Goal: Information Seeking & Learning: Find specific fact

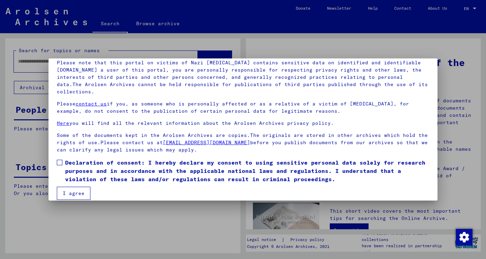
scroll to position [50, 0]
click at [63, 190] on button "I agree" at bounding box center [74, 193] width 34 height 13
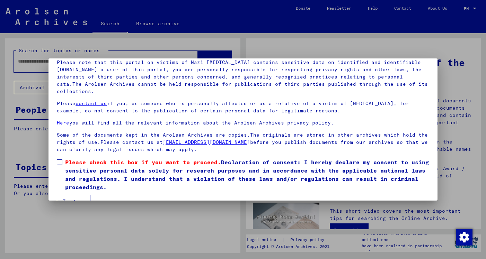
click at [62, 160] on span at bounding box center [60, 163] width 6 height 6
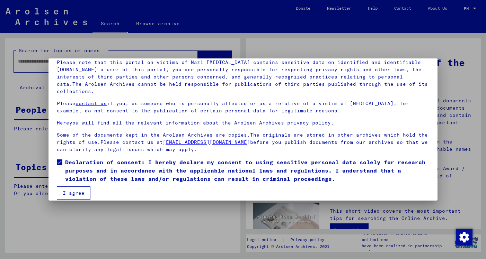
click at [60, 160] on span at bounding box center [60, 163] width 6 height 6
click at [150, 219] on div at bounding box center [243, 129] width 486 height 259
click at [61, 160] on span at bounding box center [60, 163] width 6 height 6
click at [67, 189] on button "I agree" at bounding box center [74, 193] width 34 height 13
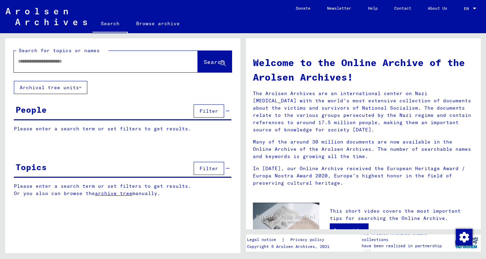
click at [203, 170] on span "Filter" at bounding box center [208, 168] width 19 height 6
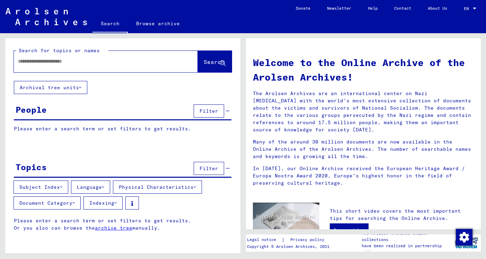
click at [64, 184] on button "Subject Index" at bounding box center [41, 187] width 55 height 13
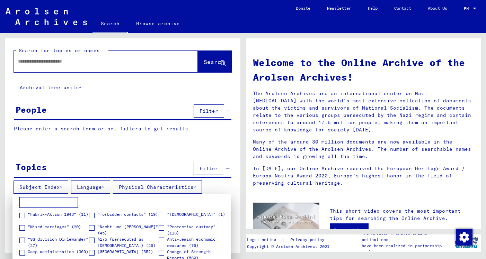
click at [52, 204] on input at bounding box center [48, 202] width 59 height 11
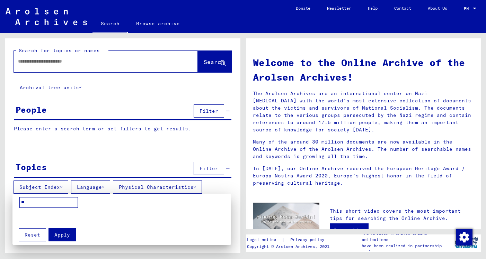
type input "*"
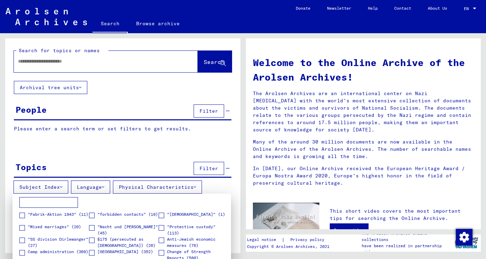
click at [189, 150] on div at bounding box center [243, 129] width 486 height 259
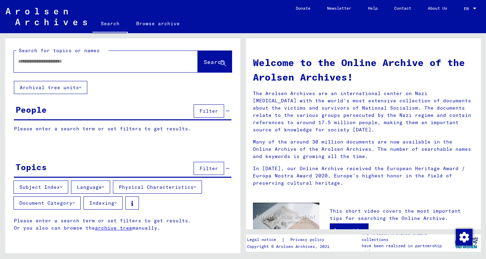
click at [142, 188] on button "Physical Characteristics" at bounding box center [157, 187] width 89 height 13
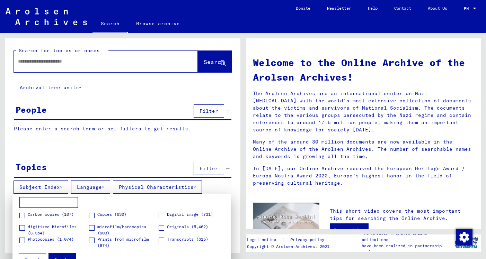
click at [98, 189] on div at bounding box center [243, 129] width 486 height 259
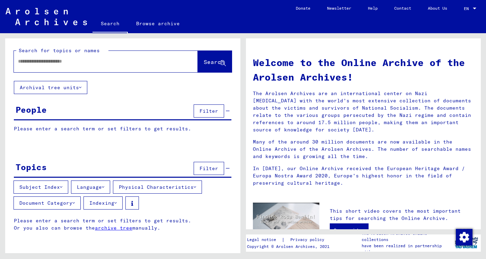
click at [98, 189] on button "Language" at bounding box center [90, 187] width 39 height 13
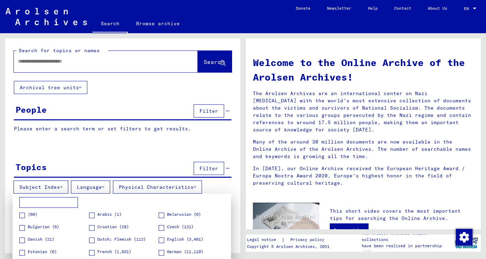
click at [45, 203] on input at bounding box center [48, 202] width 59 height 11
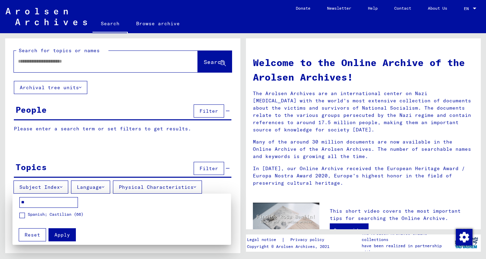
type input "**"
click at [25, 214] on span at bounding box center [22, 216] width 6 height 6
click at [60, 234] on span "Apply" at bounding box center [62, 235] width 16 height 6
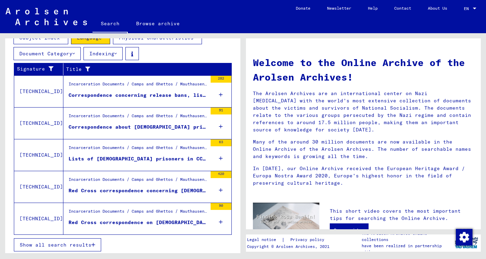
scroll to position [152, 0]
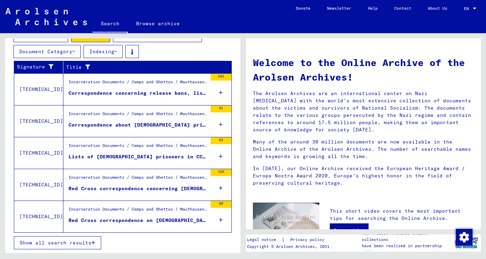
click at [81, 239] on button "Show all search results" at bounding box center [57, 242] width 87 height 13
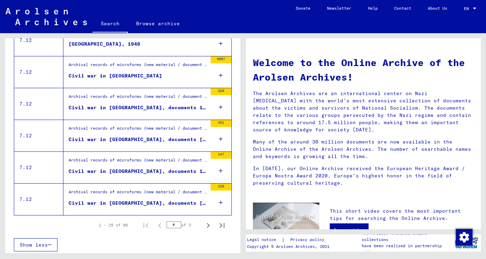
scroll to position [796, 0]
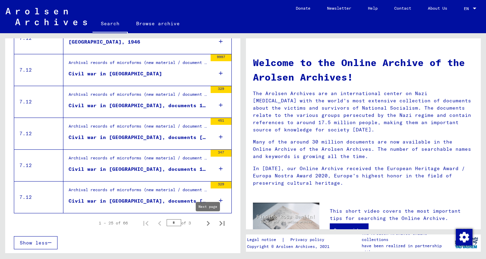
click at [203, 220] on icon "Next page" at bounding box center [208, 224] width 10 height 10
type input "*"
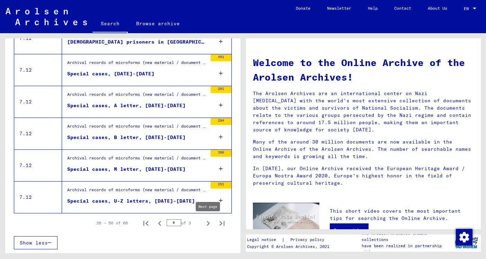
click at [209, 219] on icon "Next page" at bounding box center [208, 224] width 10 height 10
type input "*"
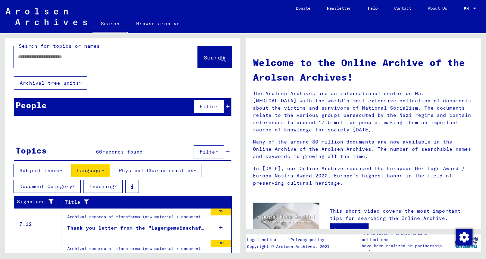
scroll to position [0, 0]
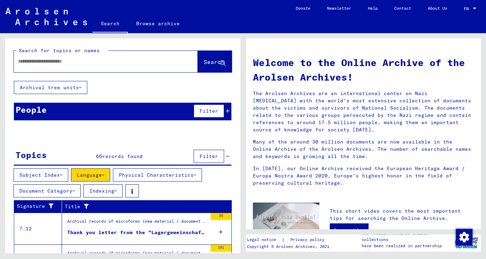
click at [144, 71] on div at bounding box center [106, 61] width 184 height 21
click at [114, 62] on input "text" at bounding box center [97, 61] width 159 height 7
type input "*******"
click at [200, 57] on button "Search" at bounding box center [215, 61] width 34 height 21
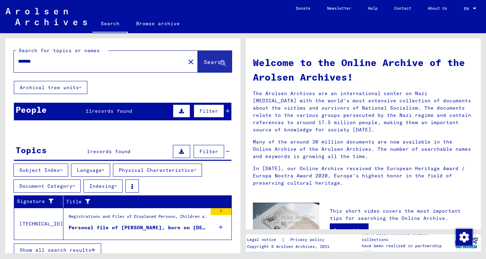
scroll to position [7, 0]
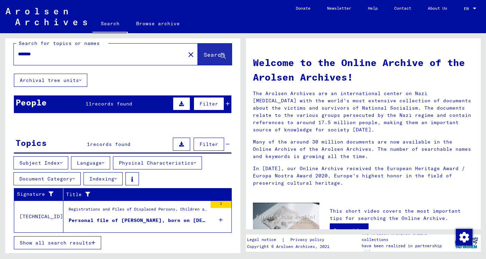
click at [139, 220] on div "Personal file of [PERSON_NAME], born on [DEMOGRAPHIC_DATA], born in [GEOGRAPHIC…" at bounding box center [138, 220] width 138 height 7
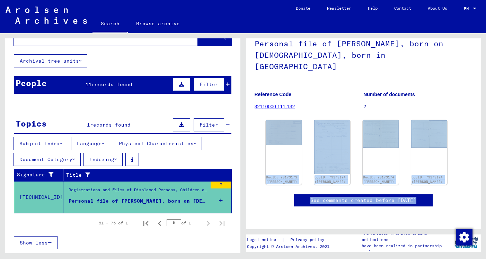
scroll to position [133, 0]
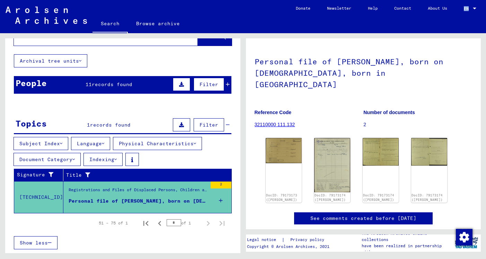
drag, startPoint x: 388, startPoint y: 93, endPoint x: 362, endPoint y: 33, distance: 65.9
click at [362, 33] on div "3 Registrations and Files of Displaced Persons, Children and Missing Persons / …" at bounding box center [363, 127] width 218 height 224
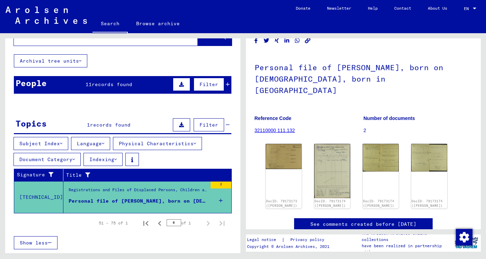
click at [291, 101] on h1 "Personal file of [PERSON_NAME], born on [DEMOGRAPHIC_DATA], born in [GEOGRAPHIC…" at bounding box center [363, 78] width 218 height 53
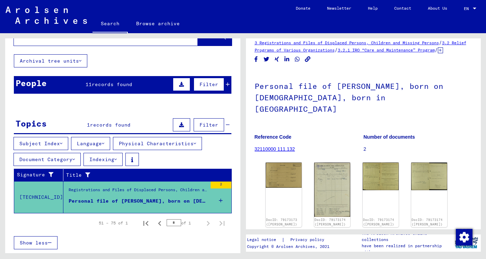
scroll to position [0, 0]
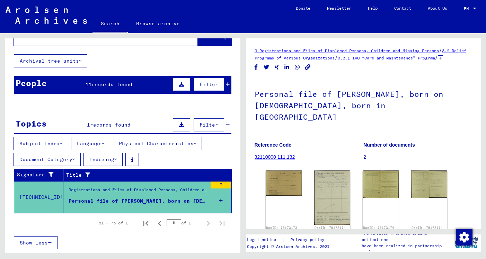
click at [231, 159] on mat-cell at bounding box center [209, 156] width 43 height 17
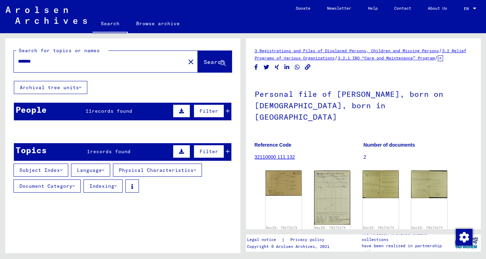
click at [204, 60] on span "Search" at bounding box center [214, 62] width 21 height 7
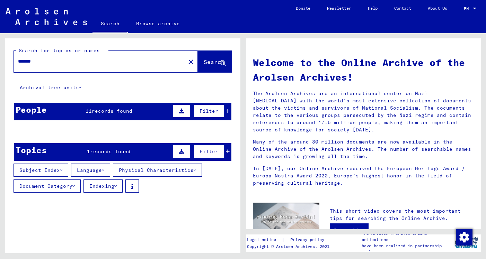
drag, startPoint x: 241, startPoint y: 89, endPoint x: 241, endPoint y: 101, distance: 12.1
click at [241, 101] on div "Search for topics or names ******* close Search Archival tree units People 11 r…" at bounding box center [121, 143] width 243 height 220
click at [187, 62] on mat-icon "close" at bounding box center [191, 62] width 8 height 8
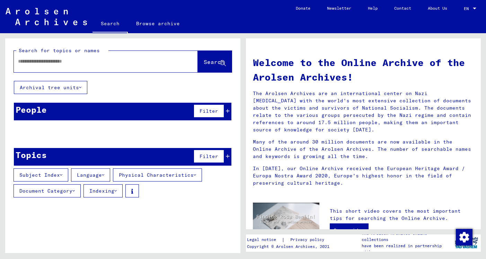
click at [208, 61] on span "Search" at bounding box center [214, 62] width 21 height 7
click at [55, 178] on button "Subject Index" at bounding box center [41, 175] width 55 height 13
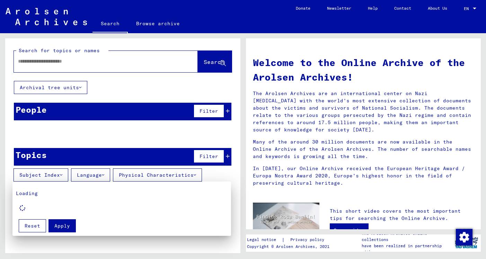
click at [82, 179] on div at bounding box center [243, 129] width 486 height 259
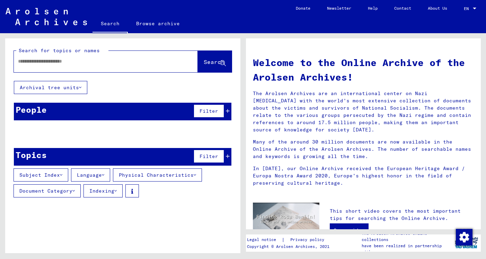
drag, startPoint x: 70, startPoint y: 175, endPoint x: 81, endPoint y: 176, distance: 11.5
click at [75, 175] on div "Subject Index Language Physical Characteristics Document Category Indexing" at bounding box center [122, 185] width 235 height 32
click at [68, 189] on button "Document Category" at bounding box center [47, 191] width 67 height 13
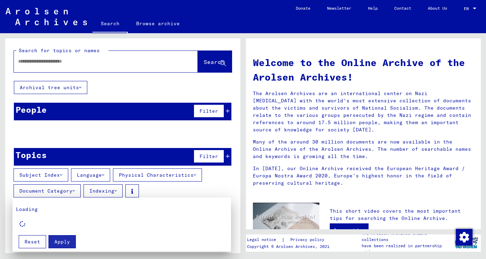
click at [40, 242] on button "Reset" at bounding box center [32, 241] width 27 height 13
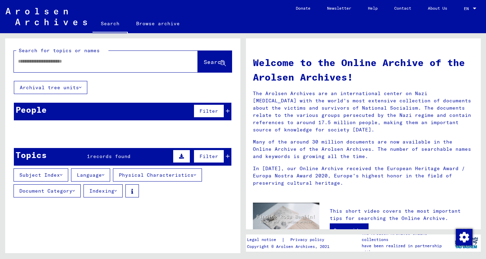
click at [58, 192] on button "Document Category" at bounding box center [47, 191] width 67 height 13
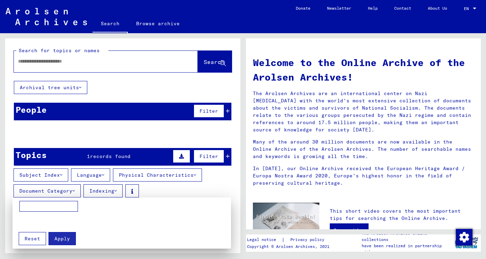
click at [70, 207] on input at bounding box center [48, 206] width 59 height 11
click at [53, 178] on div at bounding box center [243, 129] width 486 height 259
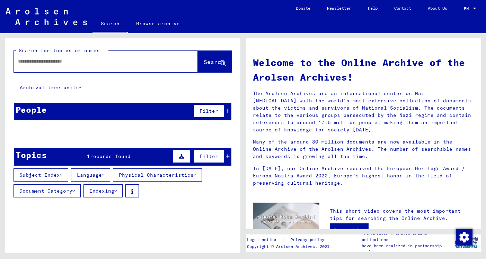
click at [51, 179] on button "Subject Index" at bounding box center [41, 175] width 55 height 13
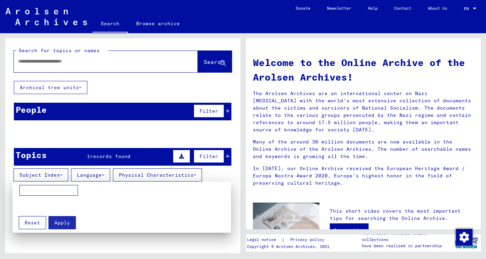
click at [47, 192] on input at bounding box center [48, 190] width 59 height 11
click at [112, 127] on div at bounding box center [243, 129] width 486 height 259
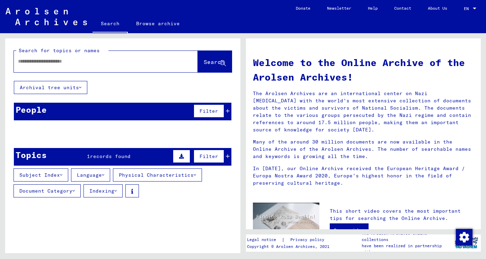
click at [69, 67] on div at bounding box center [95, 62] width 163 height 16
click at [55, 56] on div at bounding box center [95, 62] width 163 height 16
click at [57, 63] on input "text" at bounding box center [97, 61] width 159 height 7
type input "*****"
click at [214, 62] on span "Search" at bounding box center [214, 62] width 21 height 7
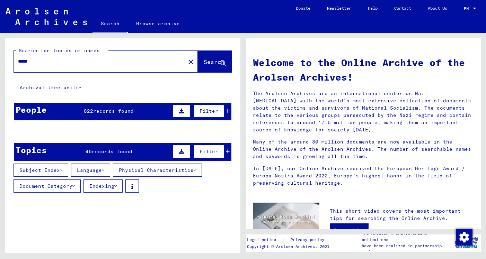
click at [230, 111] on div "People 822 records found Filter" at bounding box center [122, 112] width 217 height 18
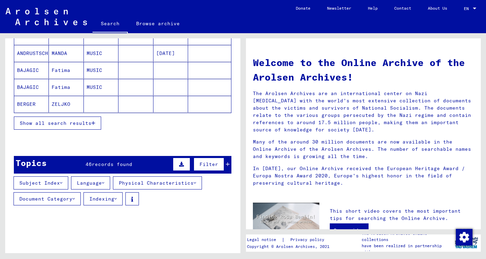
scroll to position [131, 0]
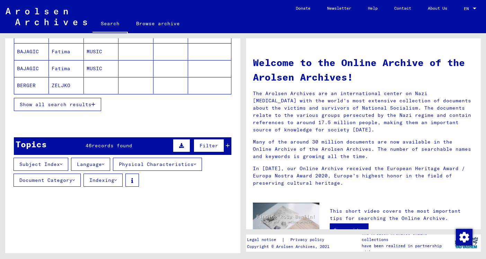
click at [92, 107] on icon "button" at bounding box center [93, 104] width 4 height 5
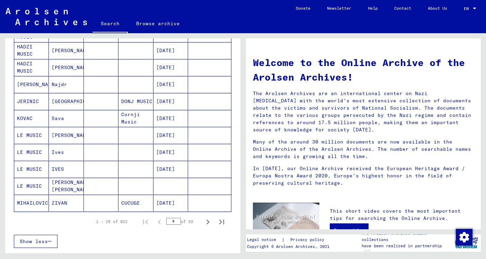
scroll to position [374, 0]
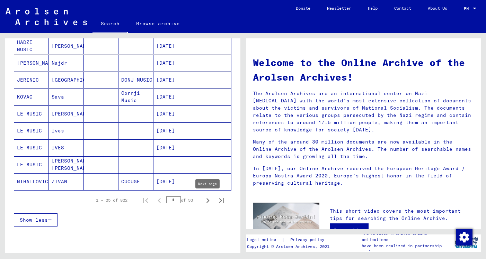
click at [207, 200] on icon "Next page" at bounding box center [208, 201] width 10 height 10
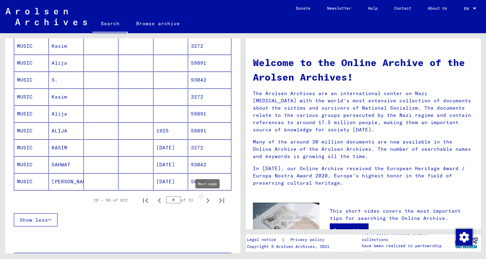
type input "*"
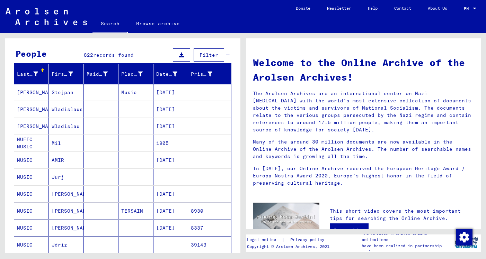
scroll to position [75, 0]
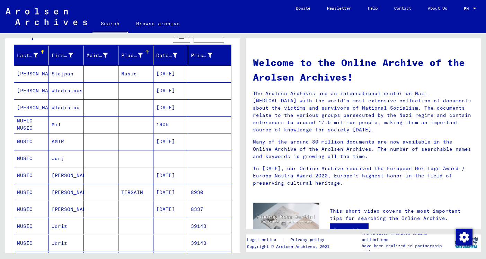
click at [140, 55] on div "Place of Birth" at bounding box center [131, 55] width 21 height 7
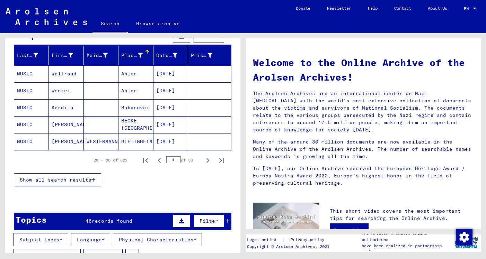
click at [140, 55] on div "Place of Birth" at bounding box center [131, 55] width 21 height 7
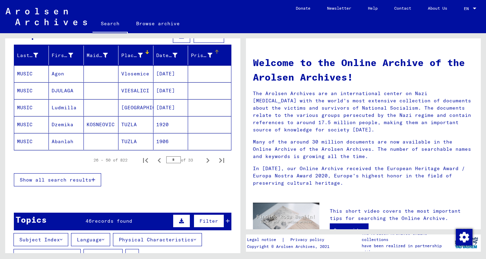
click at [210, 59] on div at bounding box center [209, 55] width 5 height 7
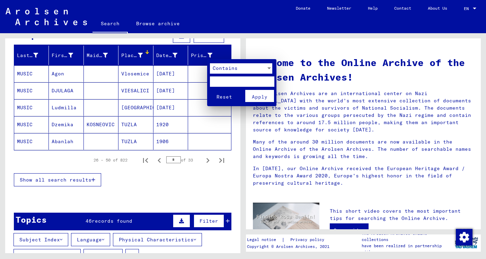
click at [224, 71] on span "Contains" at bounding box center [225, 68] width 25 height 6
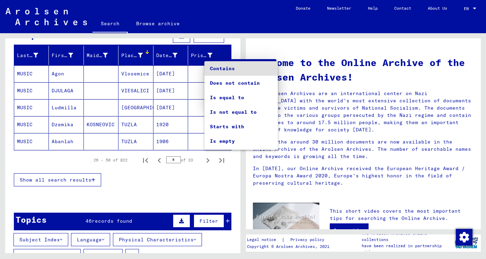
click at [198, 85] on div at bounding box center [243, 129] width 486 height 259
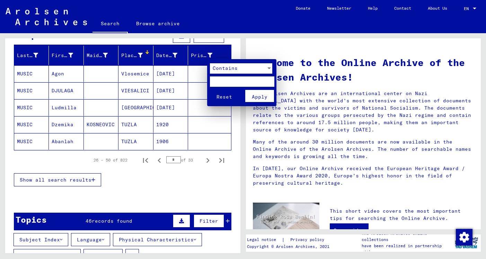
click at [110, 201] on div at bounding box center [243, 129] width 486 height 259
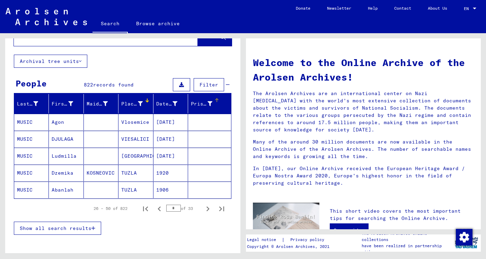
scroll to position [5, 0]
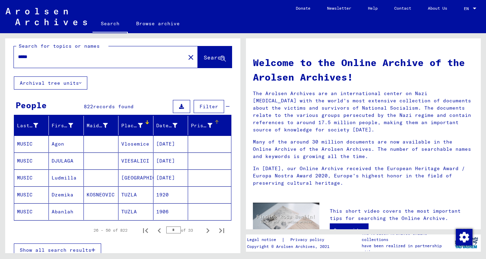
click at [214, 54] on span "Search" at bounding box center [214, 57] width 21 height 7
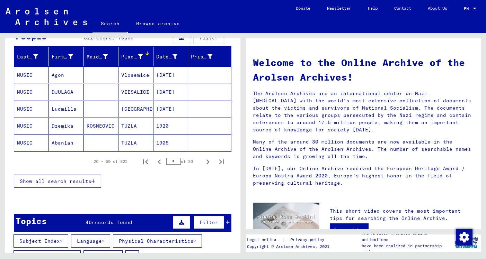
scroll to position [0, 0]
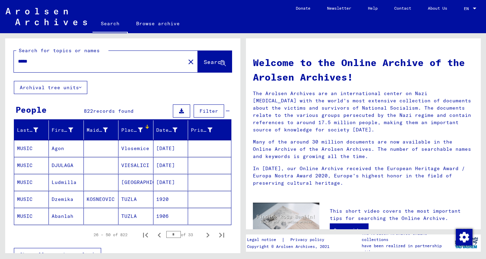
click at [219, 62] on span "Search" at bounding box center [214, 62] width 21 height 7
